Goal: Navigation & Orientation: Find specific page/section

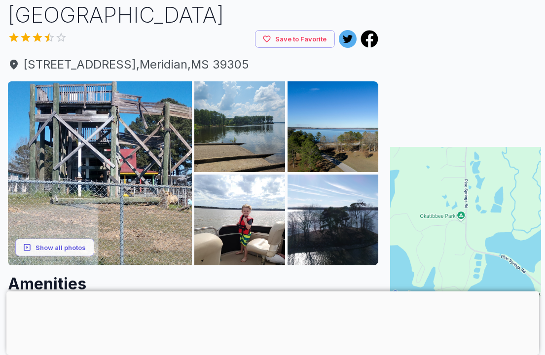
scroll to position [73, 0]
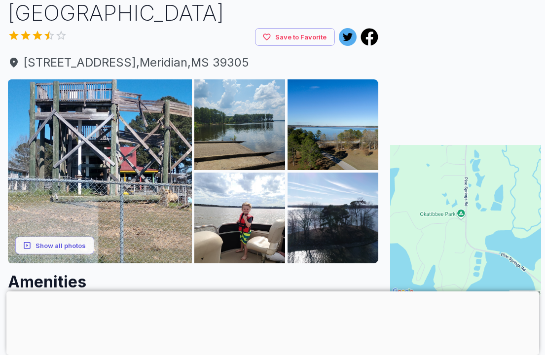
click at [58, 255] on img at bounding box center [100, 171] width 184 height 184
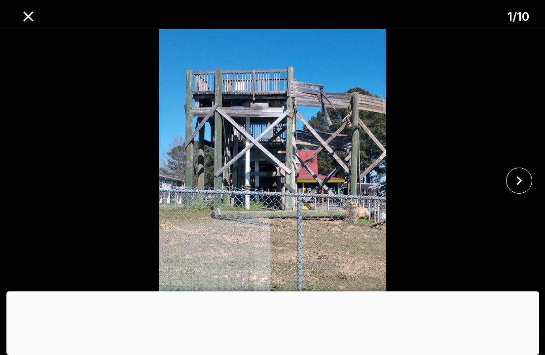
click at [520, 185] on icon "close" at bounding box center [519, 180] width 5 height 9
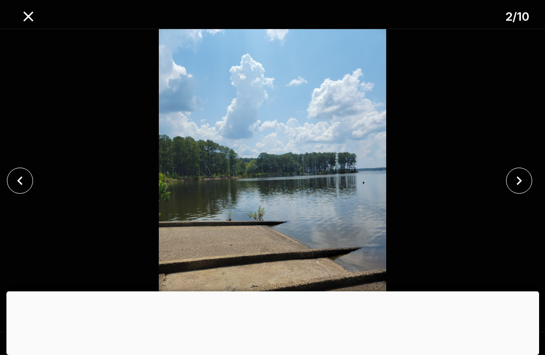
click at [519, 189] on icon "close" at bounding box center [518, 180] width 17 height 17
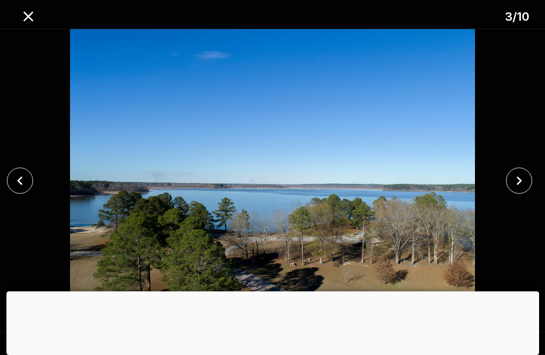
click at [517, 189] on icon "close" at bounding box center [518, 180] width 17 height 17
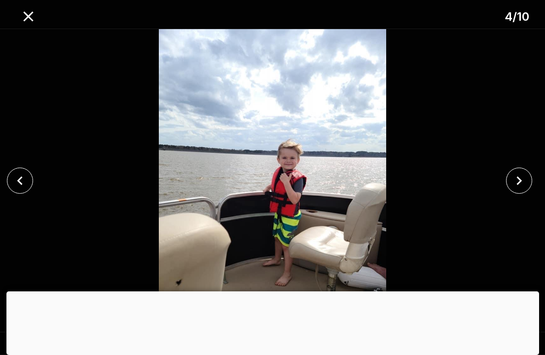
click at [518, 189] on icon "close" at bounding box center [518, 180] width 17 height 17
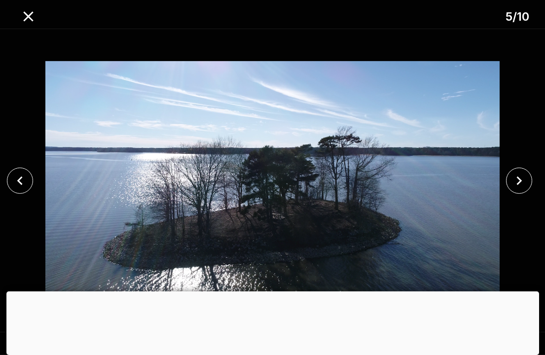
click at [516, 189] on icon "close" at bounding box center [518, 180] width 17 height 17
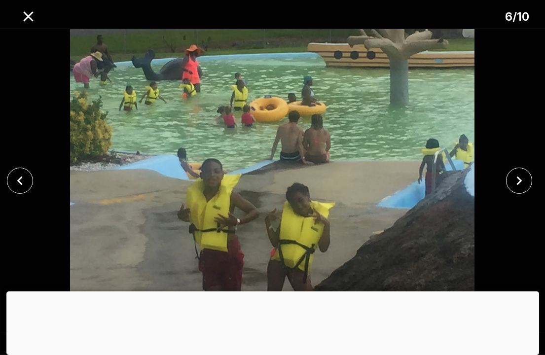
click at [516, 189] on icon "close" at bounding box center [518, 180] width 17 height 17
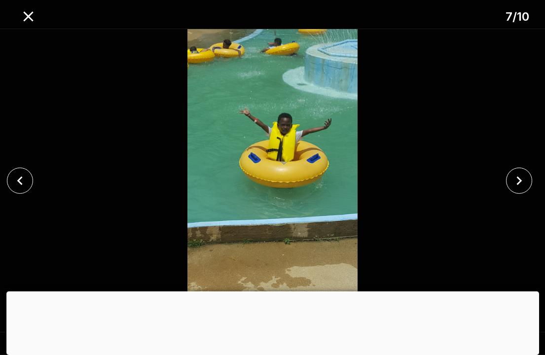
click at [519, 189] on icon "close" at bounding box center [518, 180] width 17 height 17
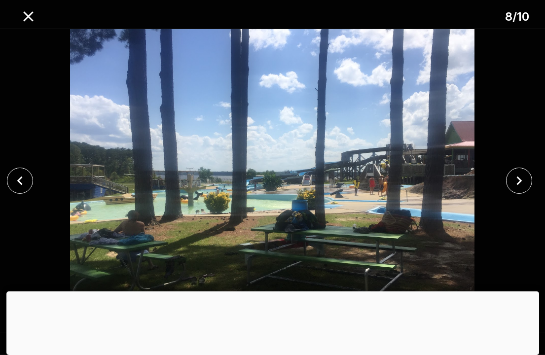
click at [521, 189] on icon "close" at bounding box center [518, 180] width 17 height 17
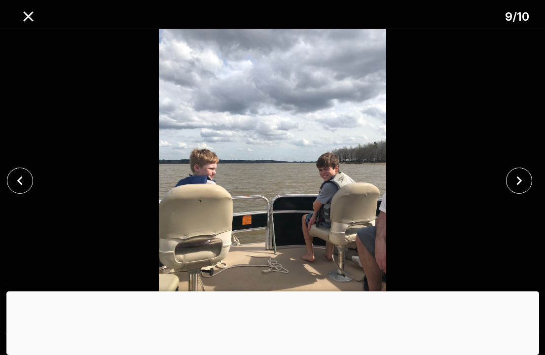
click at [27, 12] on icon "close" at bounding box center [28, 16] width 17 height 17
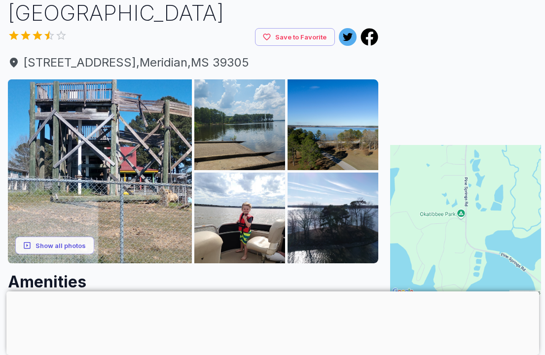
click at [471, 216] on img at bounding box center [465, 220] width 151 height 151
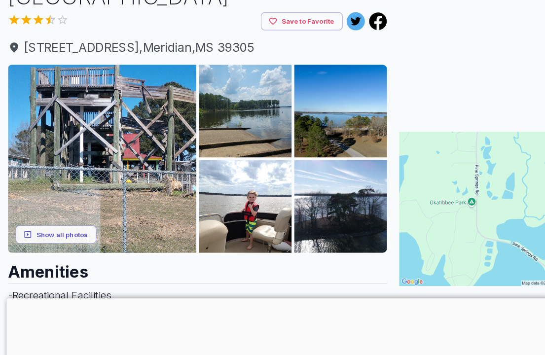
scroll to position [82, 0]
